Goal: Check status

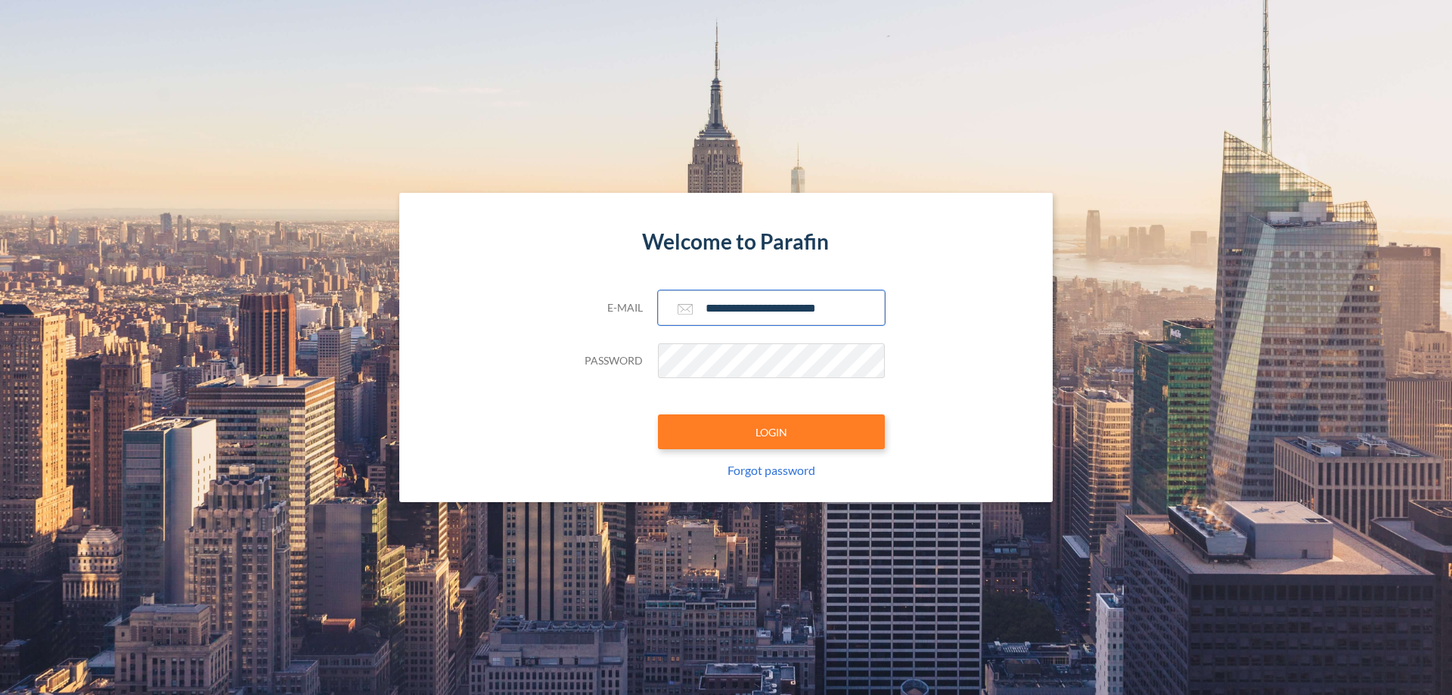
type input "**********"
click at [771, 432] on button "LOGIN" at bounding box center [771, 431] width 227 height 35
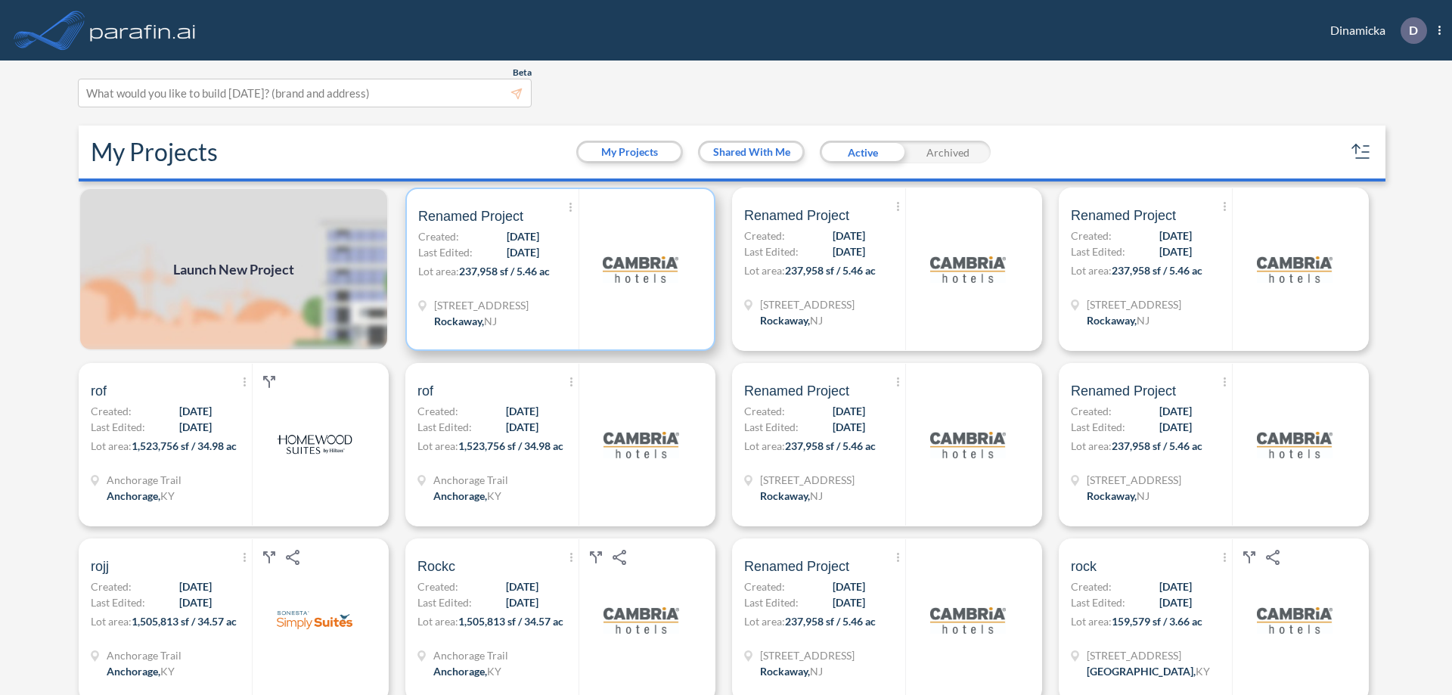
scroll to position [4, 0]
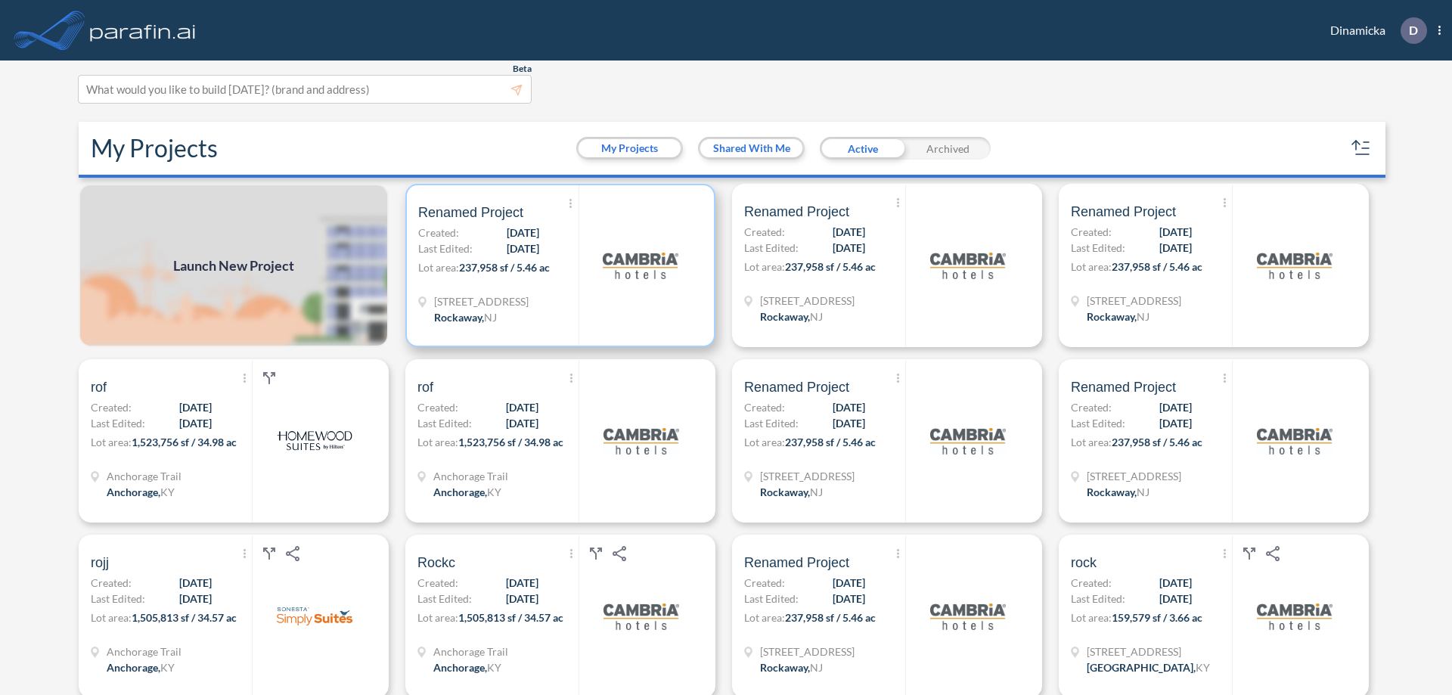
click at [557, 265] on p "Lot area: 237,958 sf / 5.46 ac" at bounding box center [498, 270] width 160 height 22
